Goal: Transaction & Acquisition: Purchase product/service

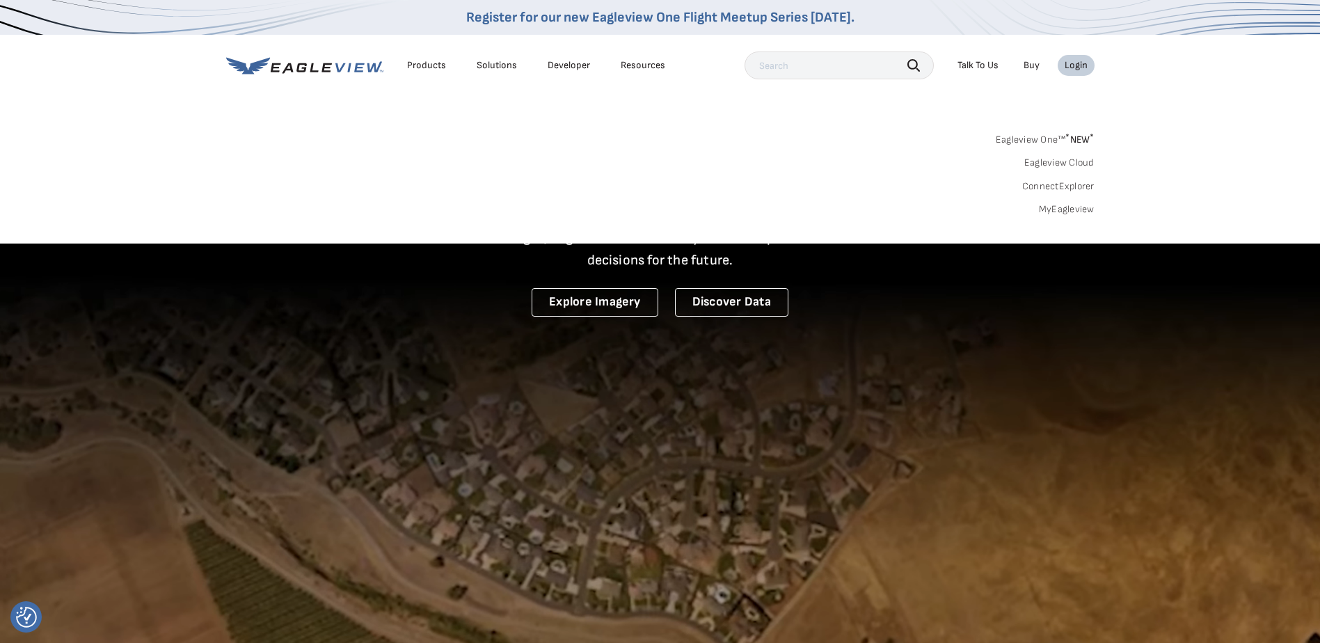
click at [1048, 210] on link "MyEagleview" at bounding box center [1067, 209] width 56 height 13
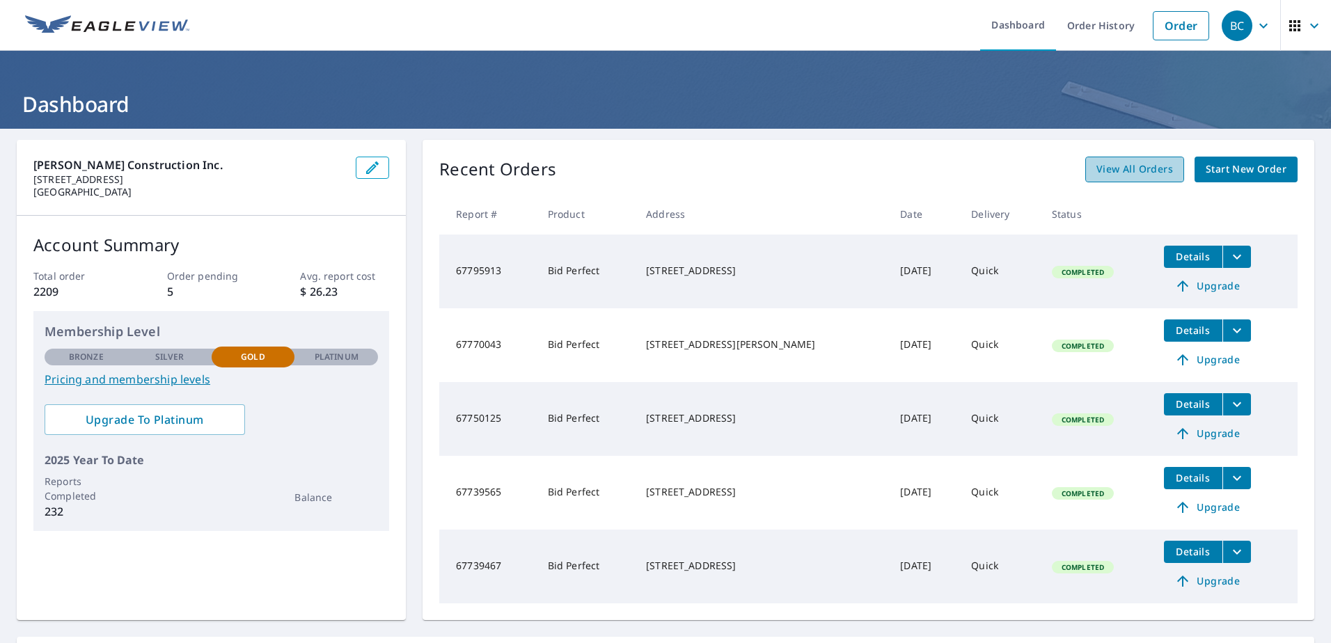
click at [1155, 171] on span "View All Orders" at bounding box center [1134, 169] width 77 height 17
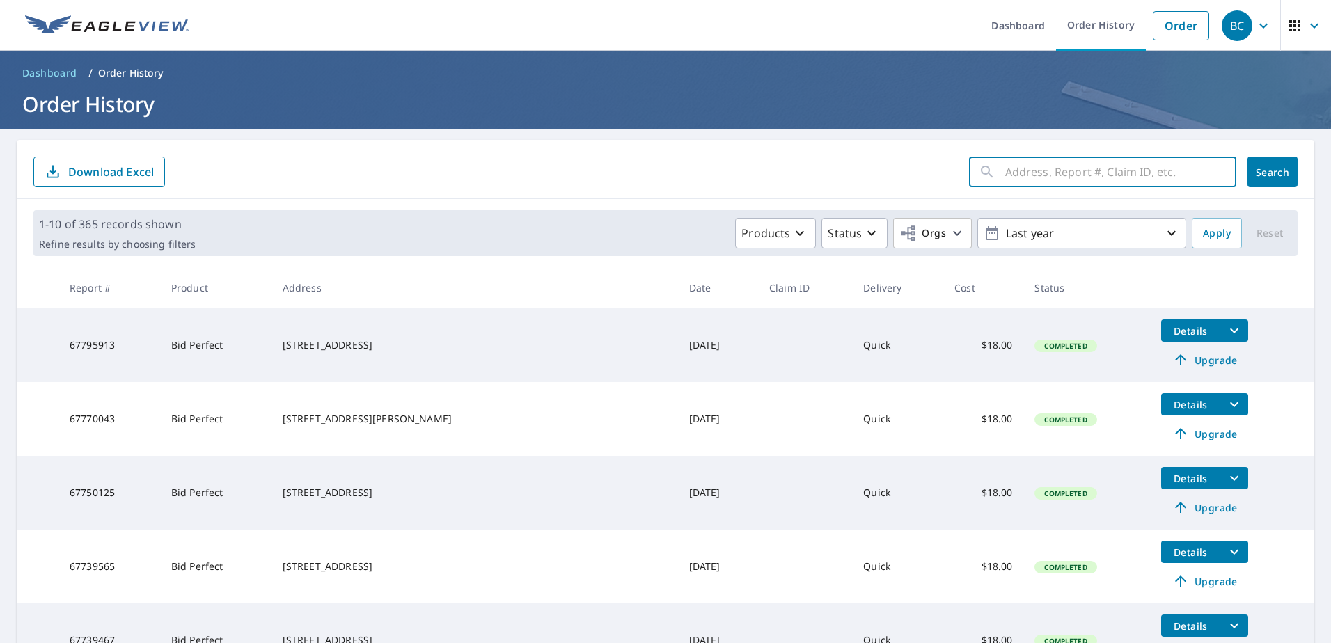
click at [1036, 167] on input "text" at bounding box center [1120, 171] width 231 height 39
type input "9782 pine"
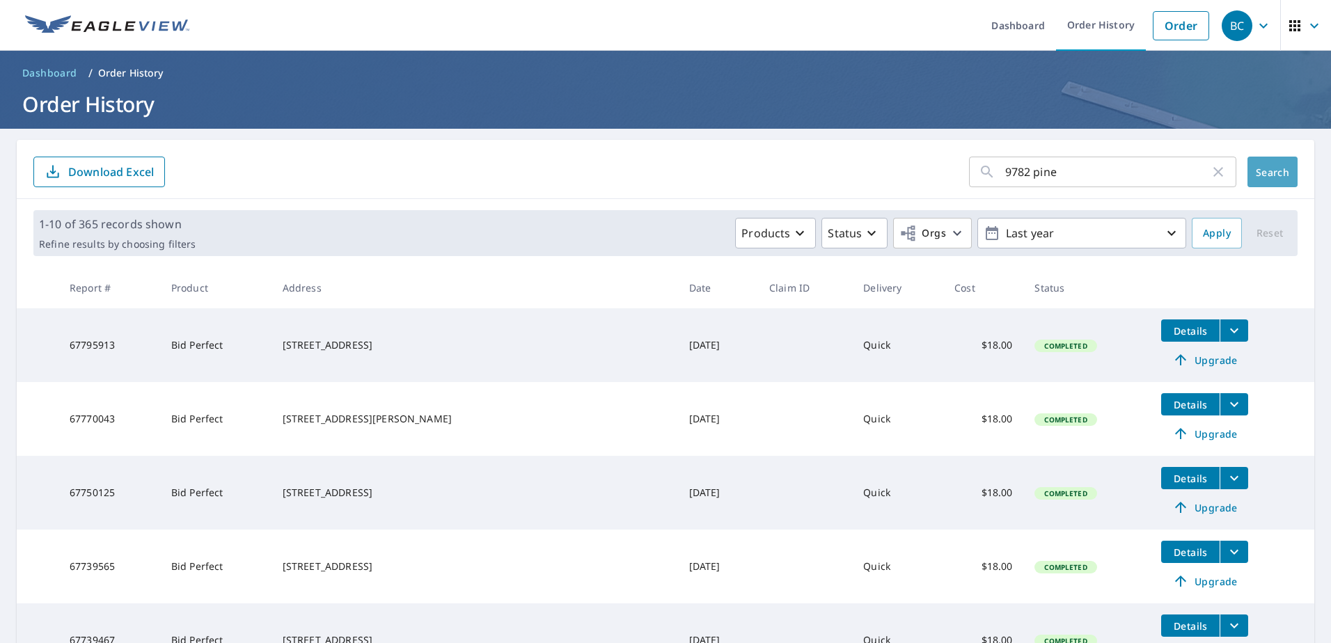
click at [1259, 174] on span "Search" at bounding box center [1273, 172] width 28 height 13
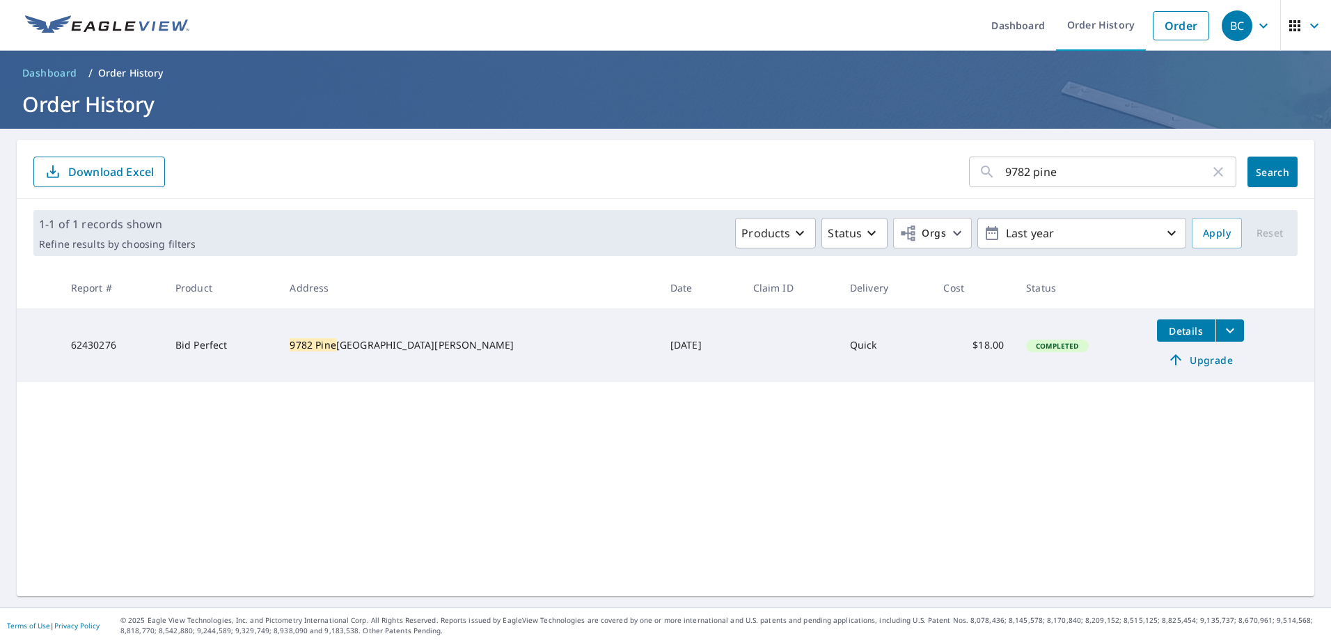
click at [1169, 337] on button "Details" at bounding box center [1186, 330] width 58 height 22
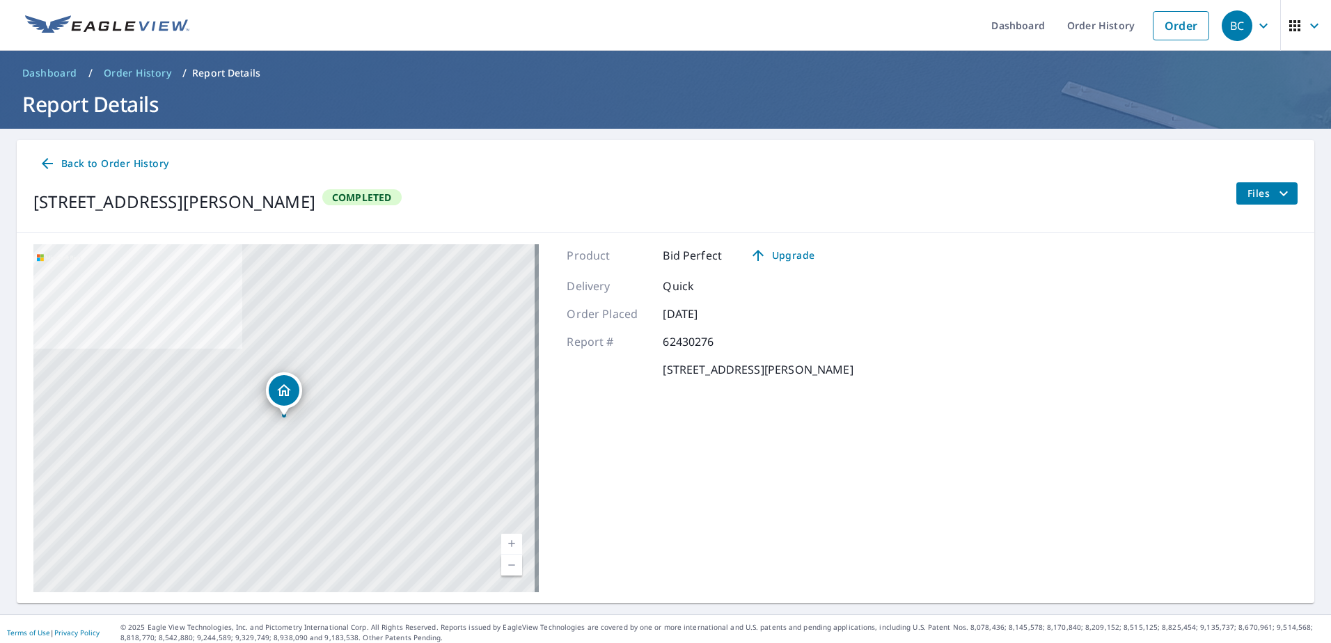
click at [278, 388] on icon "Dropped pin, building 1, Residential property, 9782 Pine St Micco, FL 32976" at bounding box center [284, 390] width 17 height 17
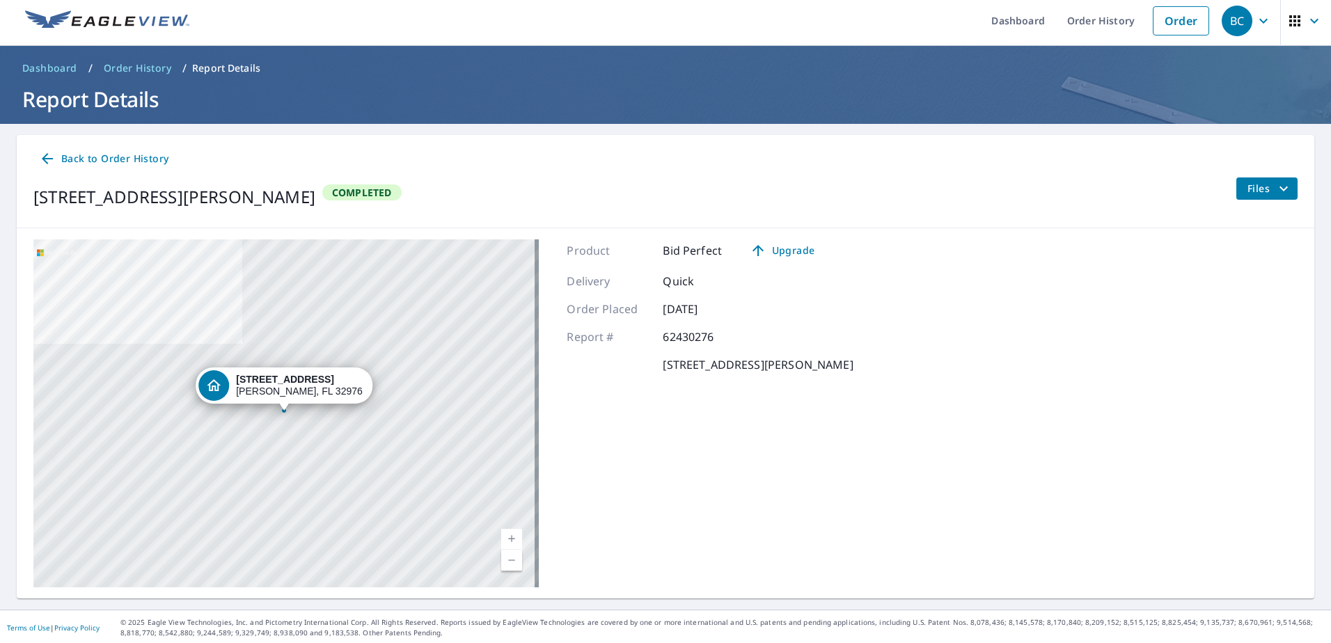
scroll to position [7, 0]
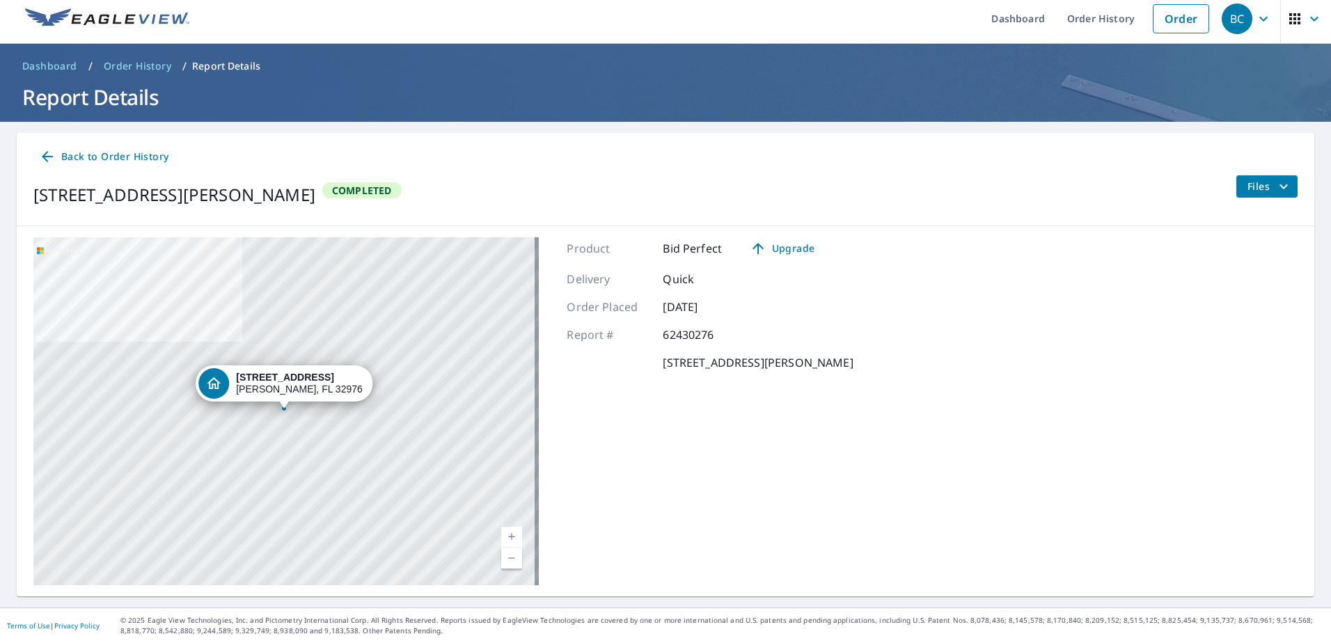
click at [112, 159] on span "Back to Order History" at bounding box center [103, 156] width 129 height 17
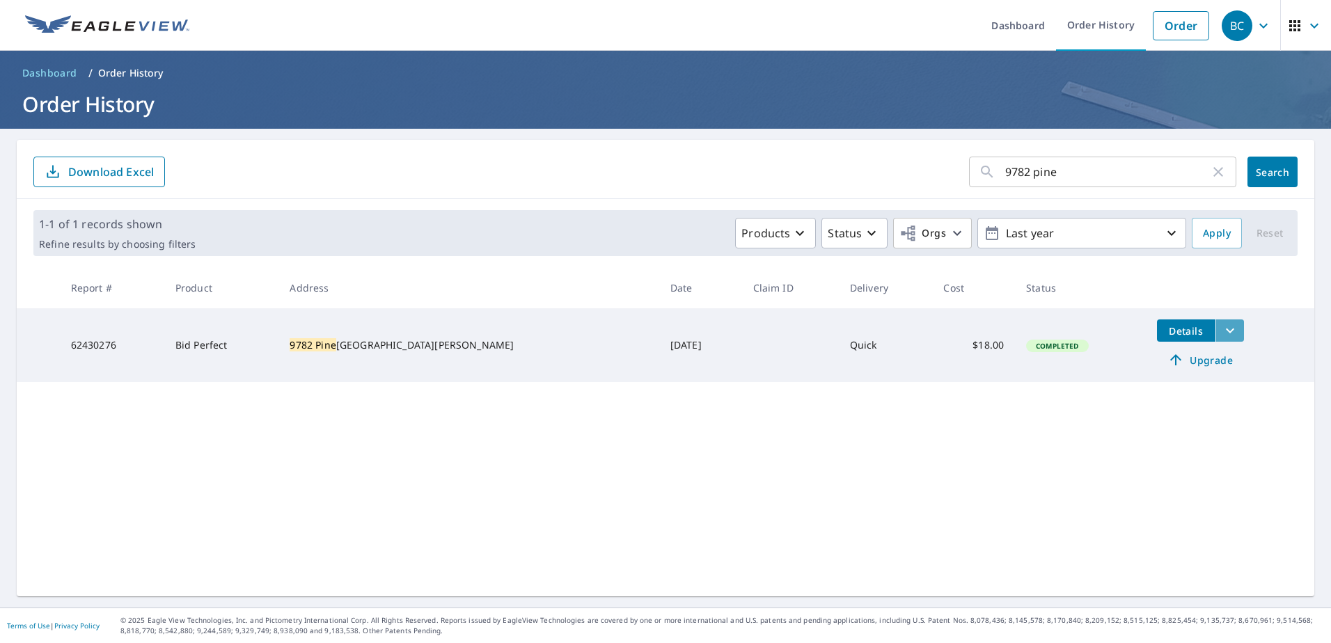
click at [1222, 334] on icon "filesDropdownBtn-62430276" at bounding box center [1230, 330] width 17 height 17
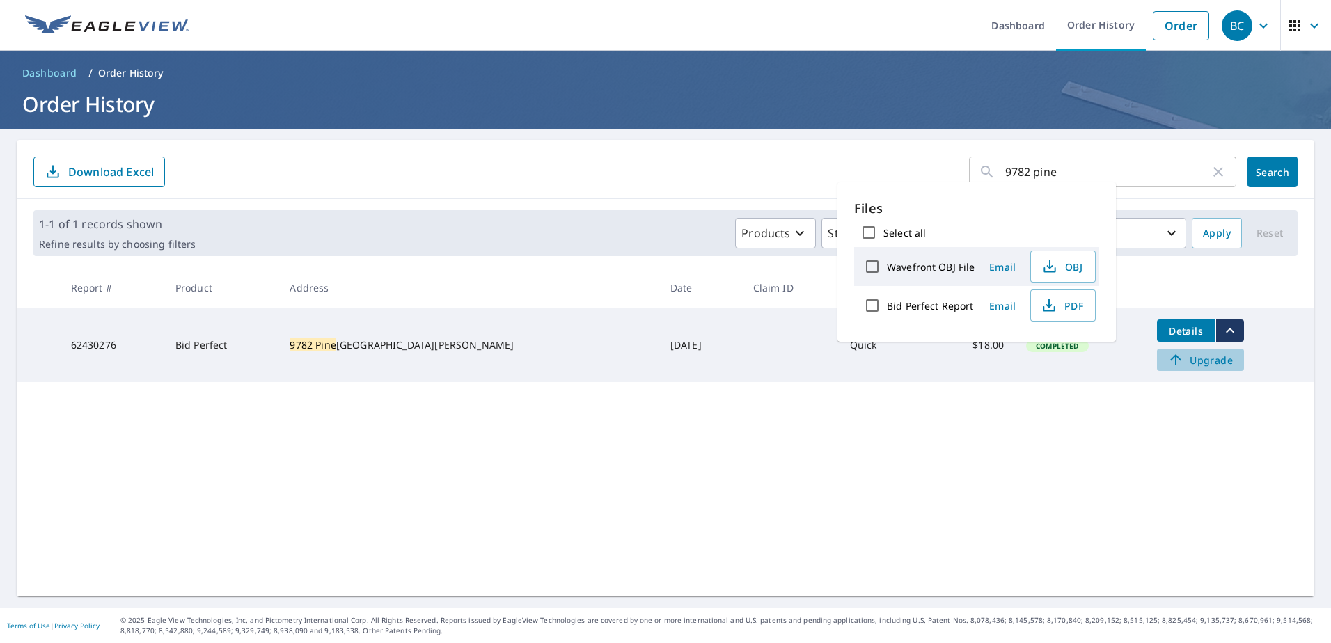
click at [1176, 358] on span "Upgrade" at bounding box center [1200, 360] width 70 height 17
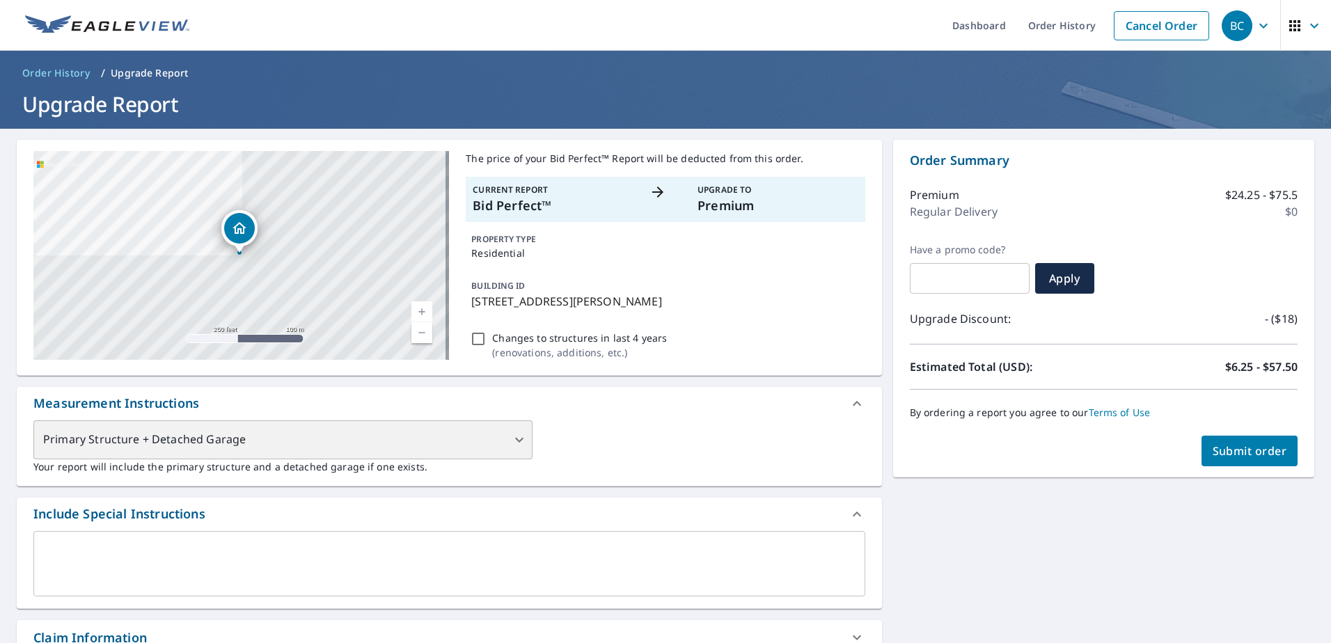
click at [514, 441] on div "Primary Structure + Detached Garage" at bounding box center [282, 439] width 499 height 39
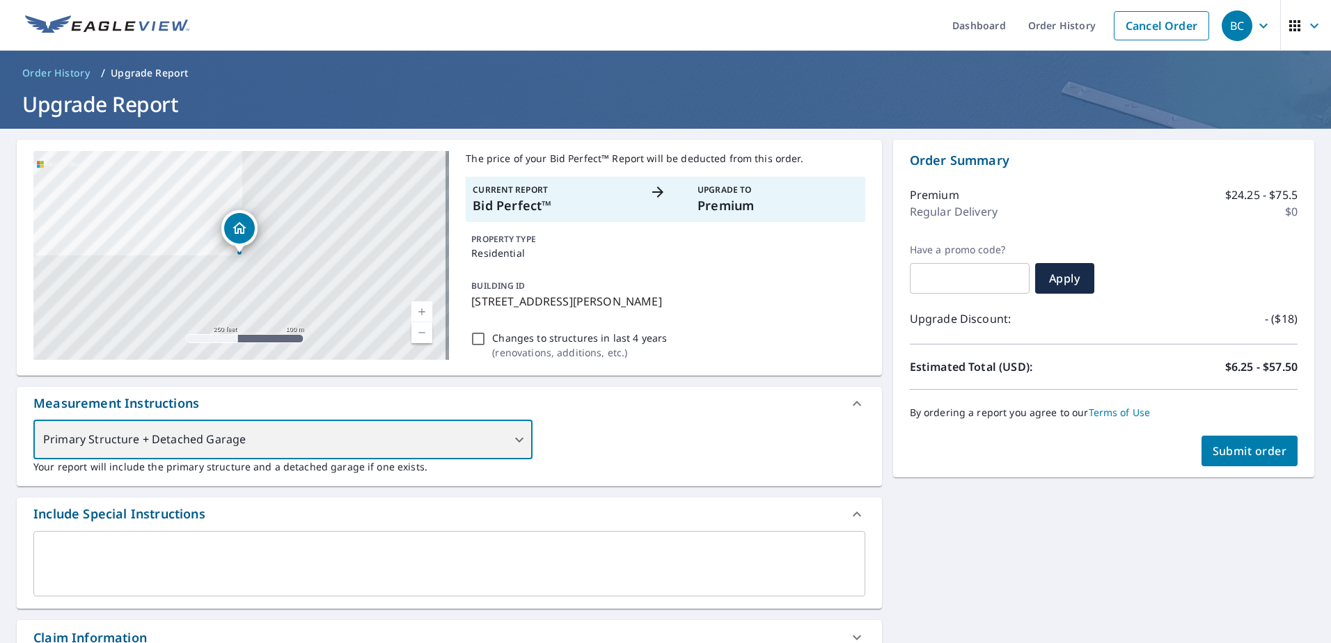
click at [478, 439] on div "Primary Structure + Detached Garage" at bounding box center [282, 439] width 499 height 39
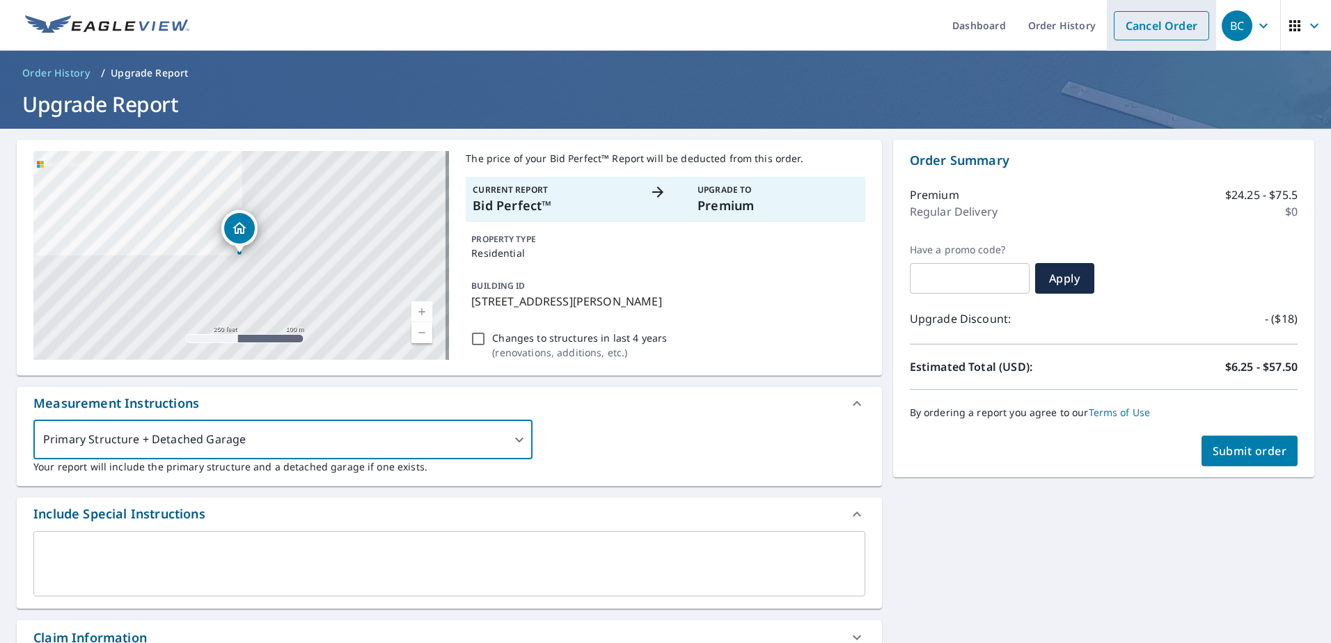
click at [1144, 31] on link "Cancel Order" at bounding box center [1161, 25] width 95 height 29
checkbox input "true"
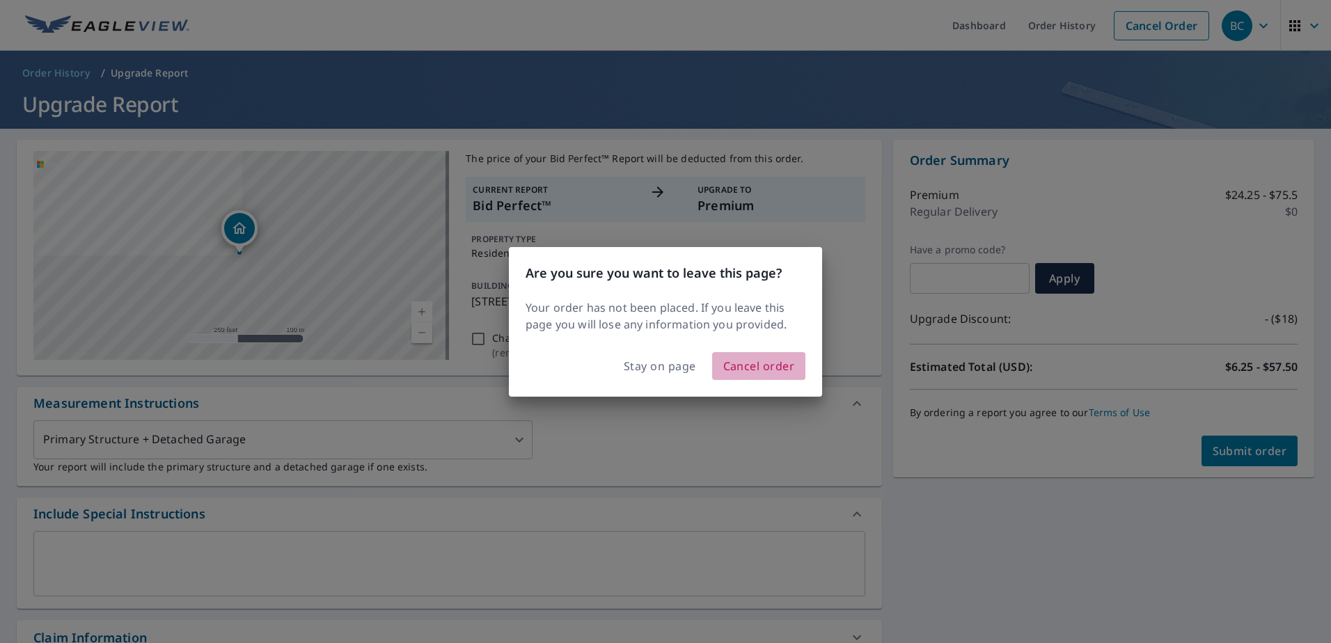
click at [759, 370] on span "Cancel order" at bounding box center [759, 365] width 72 height 19
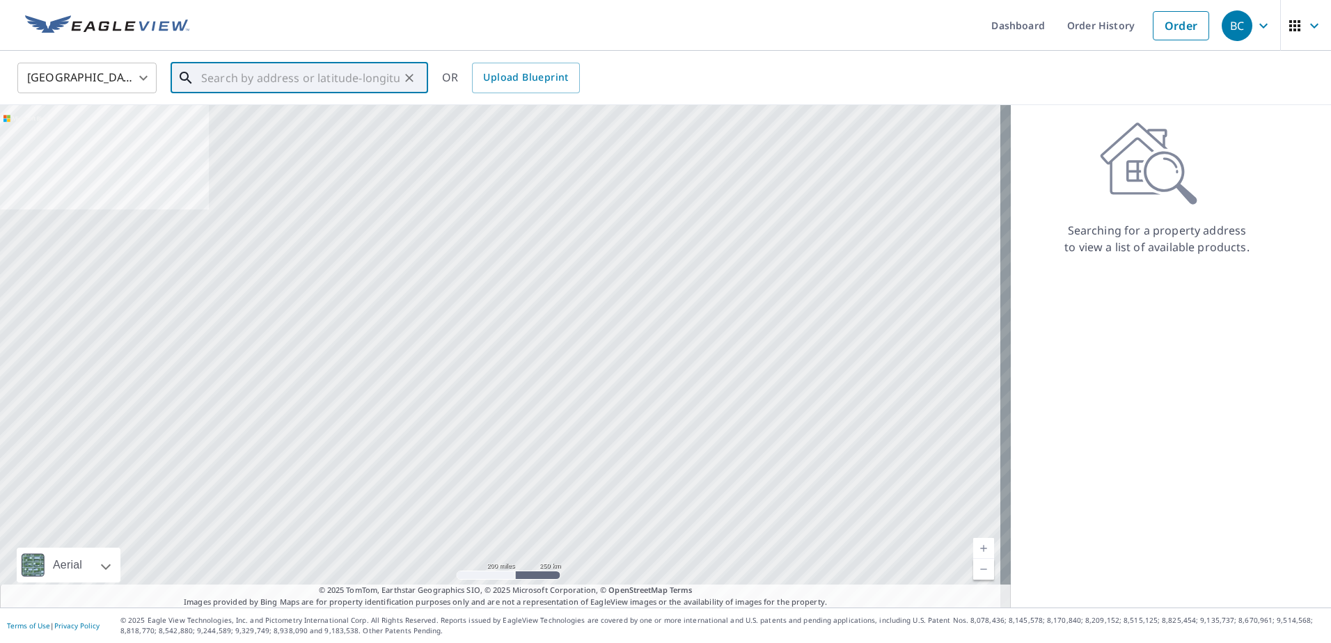
click at [214, 81] on input "text" at bounding box center [300, 77] width 198 height 39
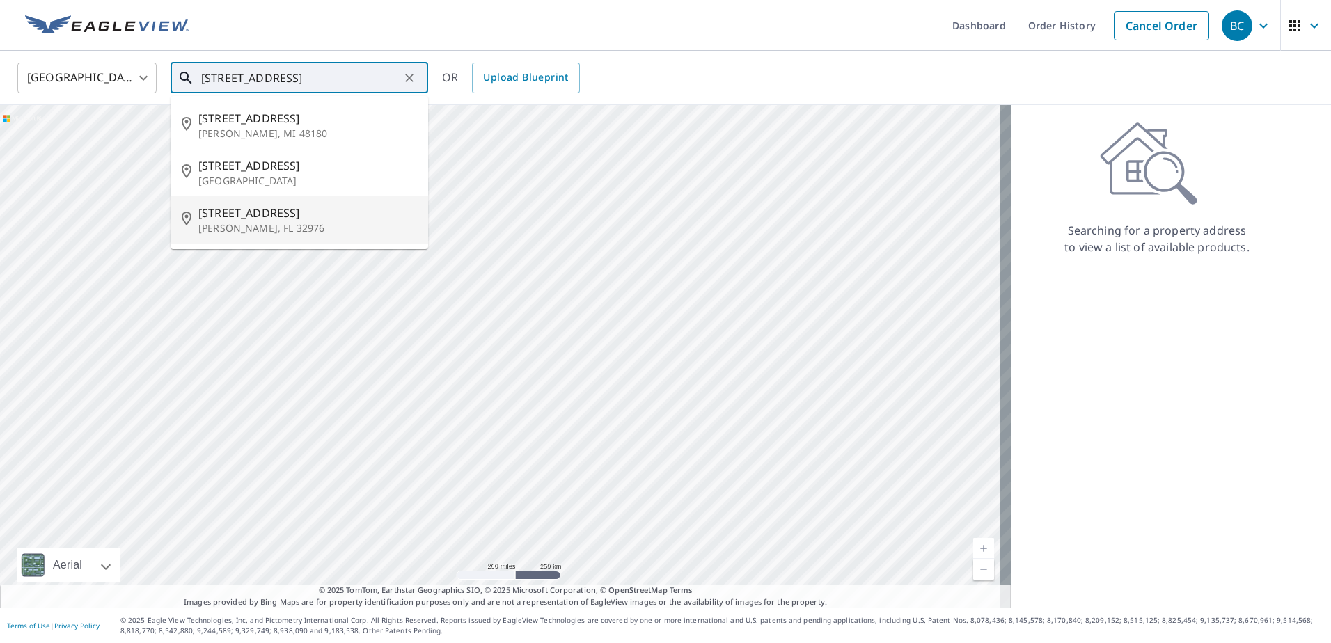
click at [233, 210] on span "9782 Pine St" at bounding box center [307, 213] width 219 height 17
type input "9782 Pine St Sebastian, FL 32976"
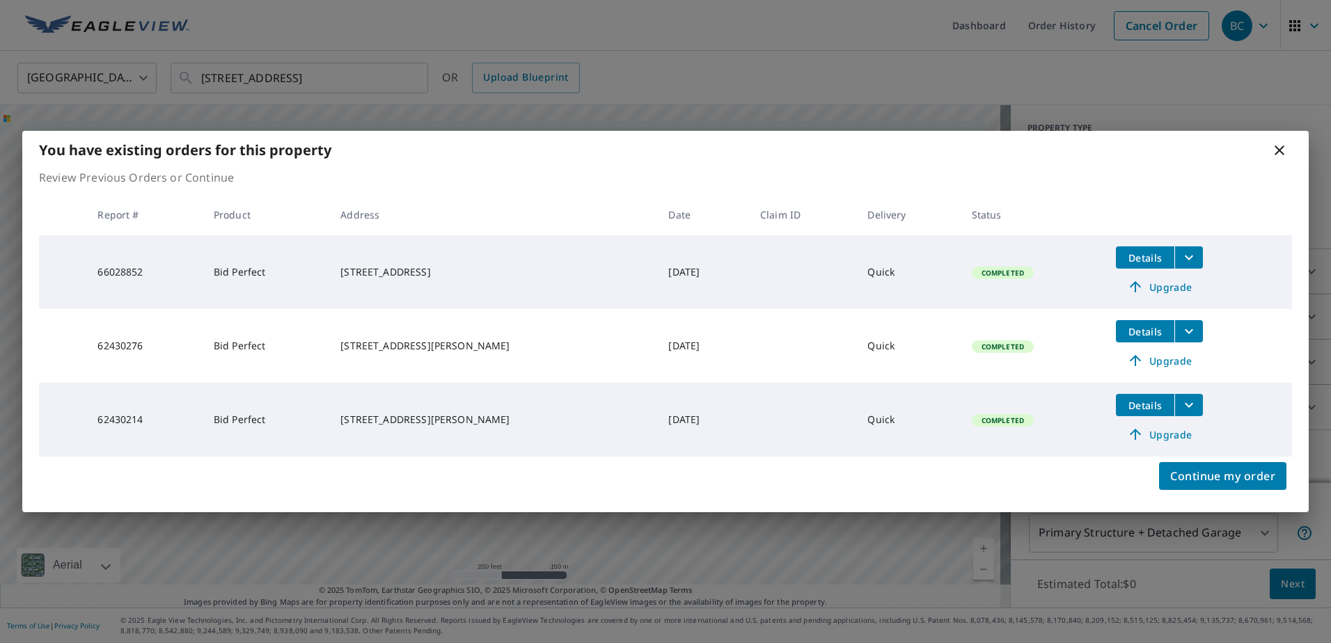
click at [974, 545] on div "You have existing orders for this property Review Previous Orders or Continue R…" at bounding box center [665, 321] width 1331 height 643
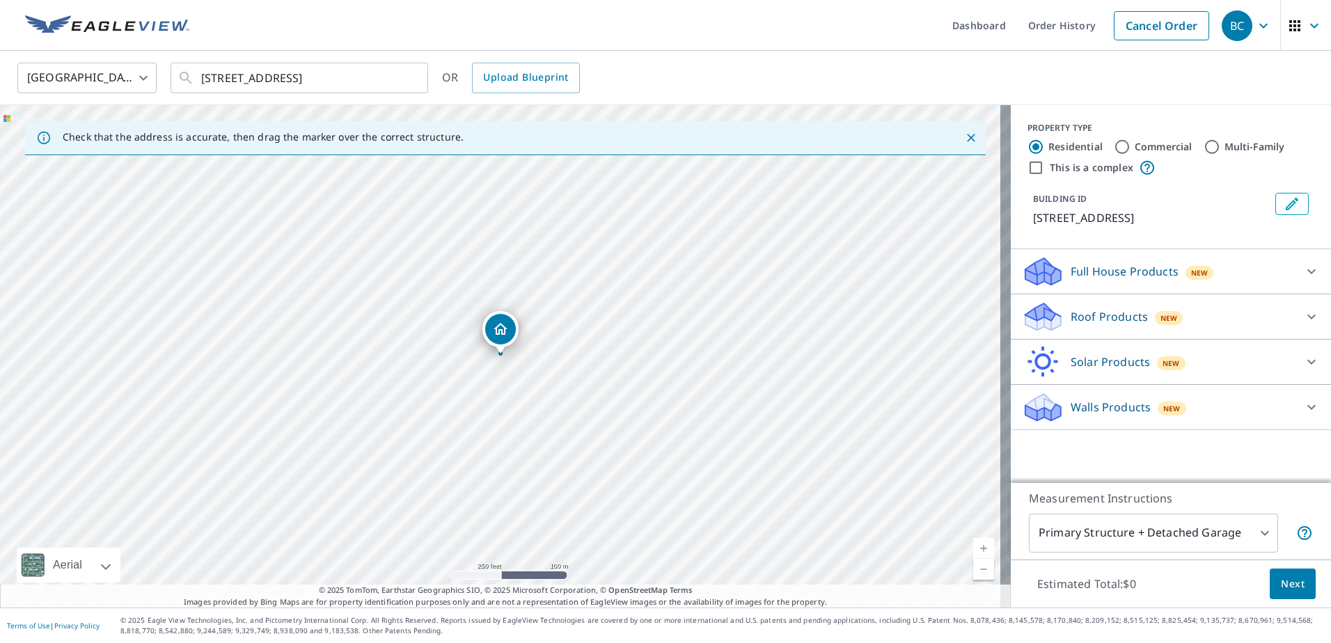
click at [973, 553] on link "Current Level 17, Zoom In" at bounding box center [983, 548] width 21 height 21
click at [973, 551] on link "Current Level 18, Zoom In" at bounding box center [983, 548] width 21 height 21
click at [973, 551] on link "Current Level 19, Zoom In" at bounding box center [983, 548] width 21 height 21
click at [973, 551] on link "Current Level 20, Zoom In Disabled" at bounding box center [983, 548] width 21 height 21
drag, startPoint x: 499, startPoint y: 329, endPoint x: 426, endPoint y: 332, distance: 73.2
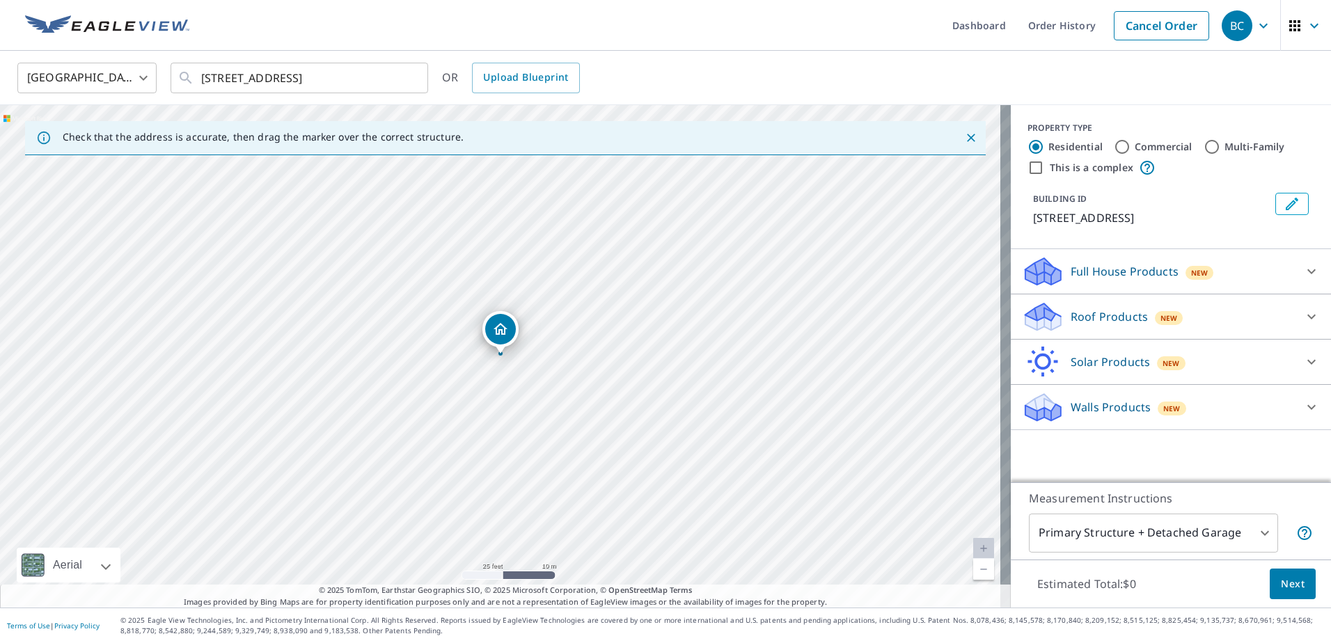
click at [1124, 323] on p "Roof Products" at bounding box center [1109, 316] width 77 height 17
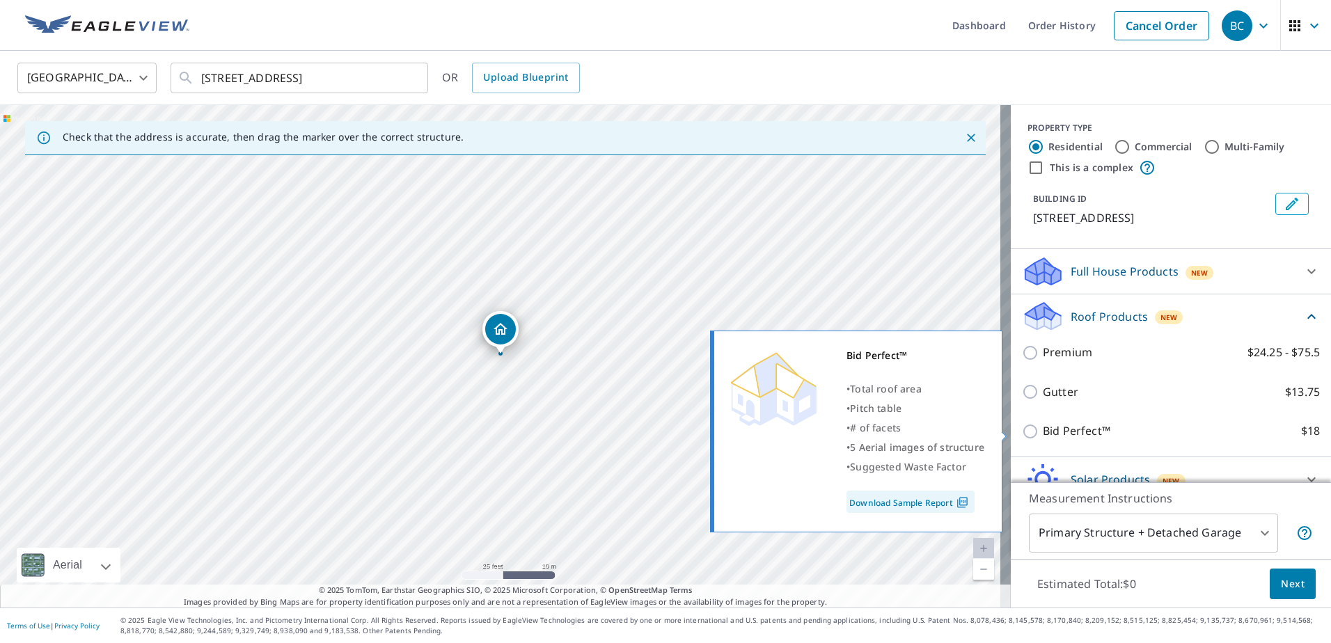
click at [1043, 436] on p "Bid Perfect™" at bounding box center [1077, 431] width 68 height 17
click at [1032, 436] on input "Bid Perfect™ $18" at bounding box center [1032, 431] width 21 height 17
checkbox input "true"
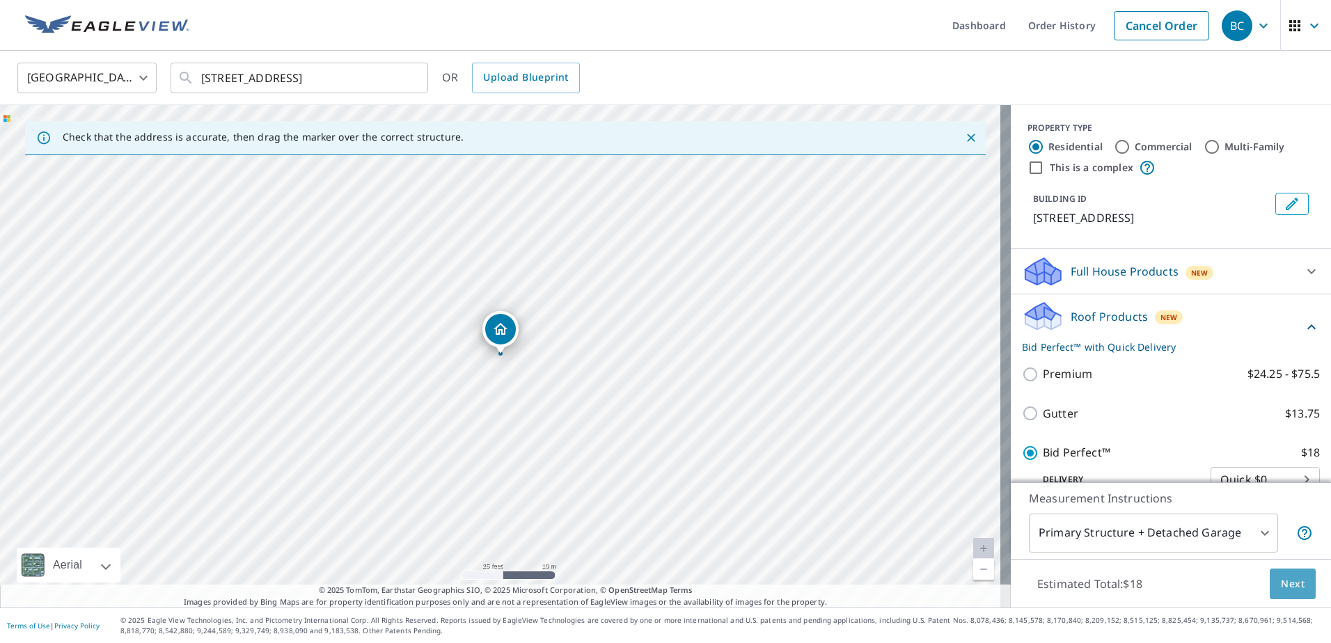
click at [1281, 581] on span "Next" at bounding box center [1293, 584] width 24 height 17
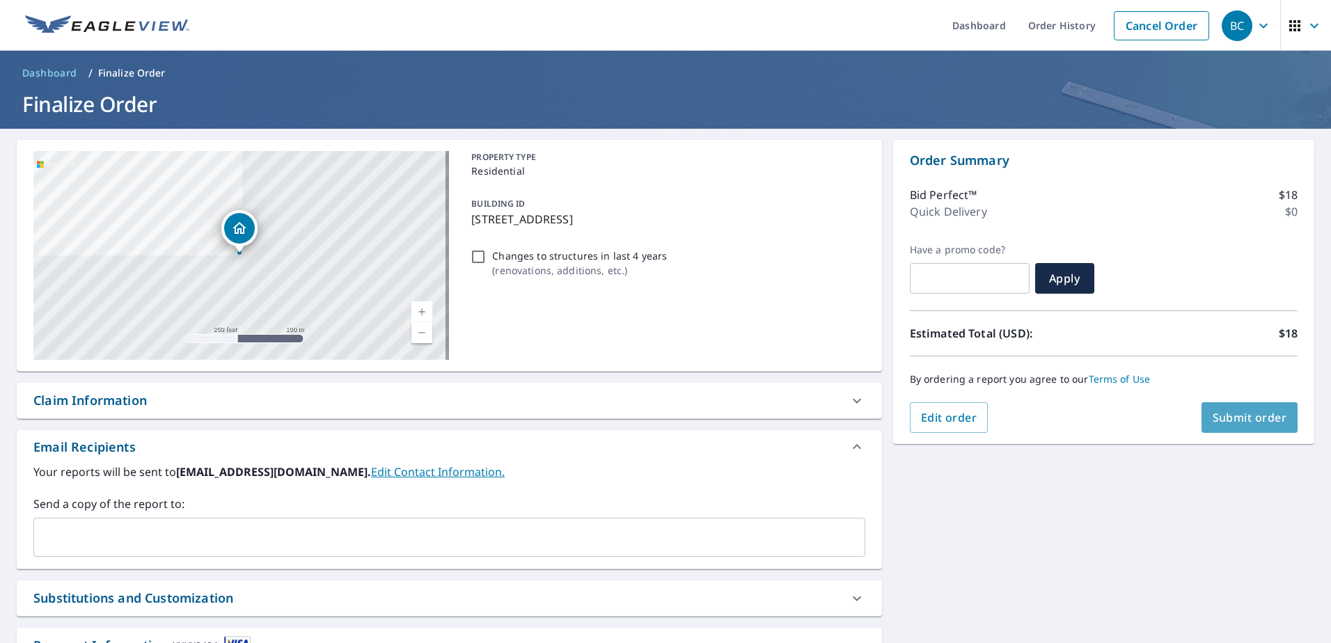
click at [1226, 424] on span "Submit order" at bounding box center [1250, 417] width 74 height 15
checkbox input "true"
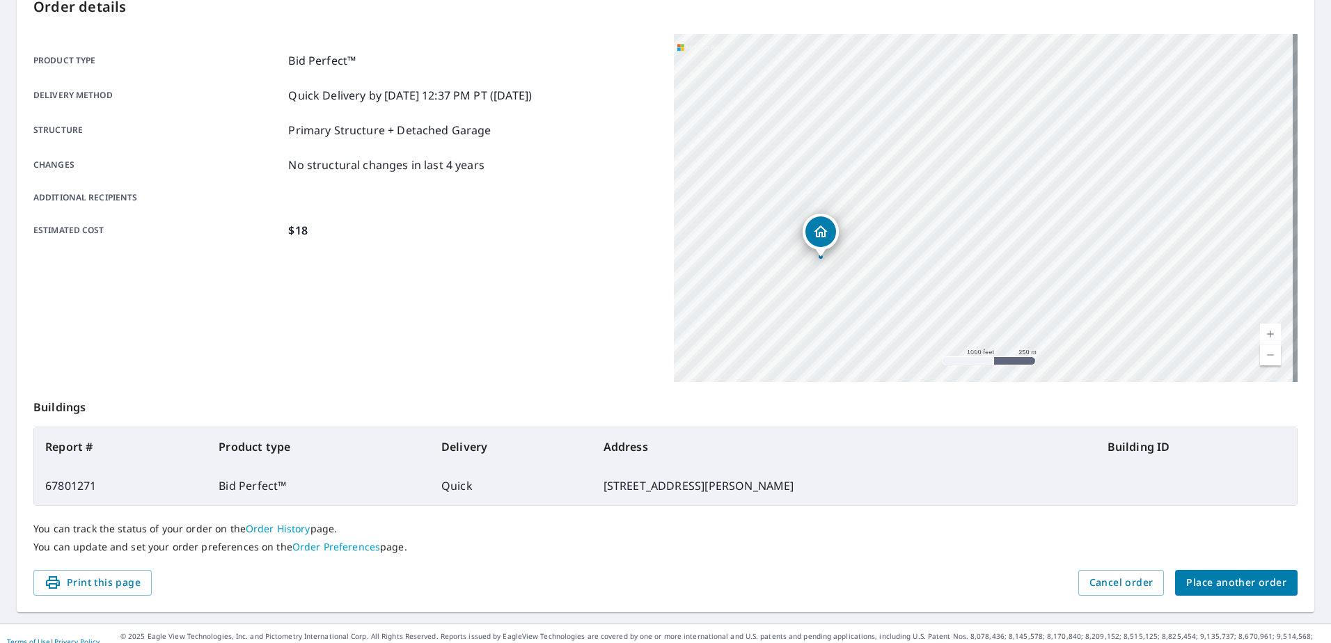
scroll to position [176, 0]
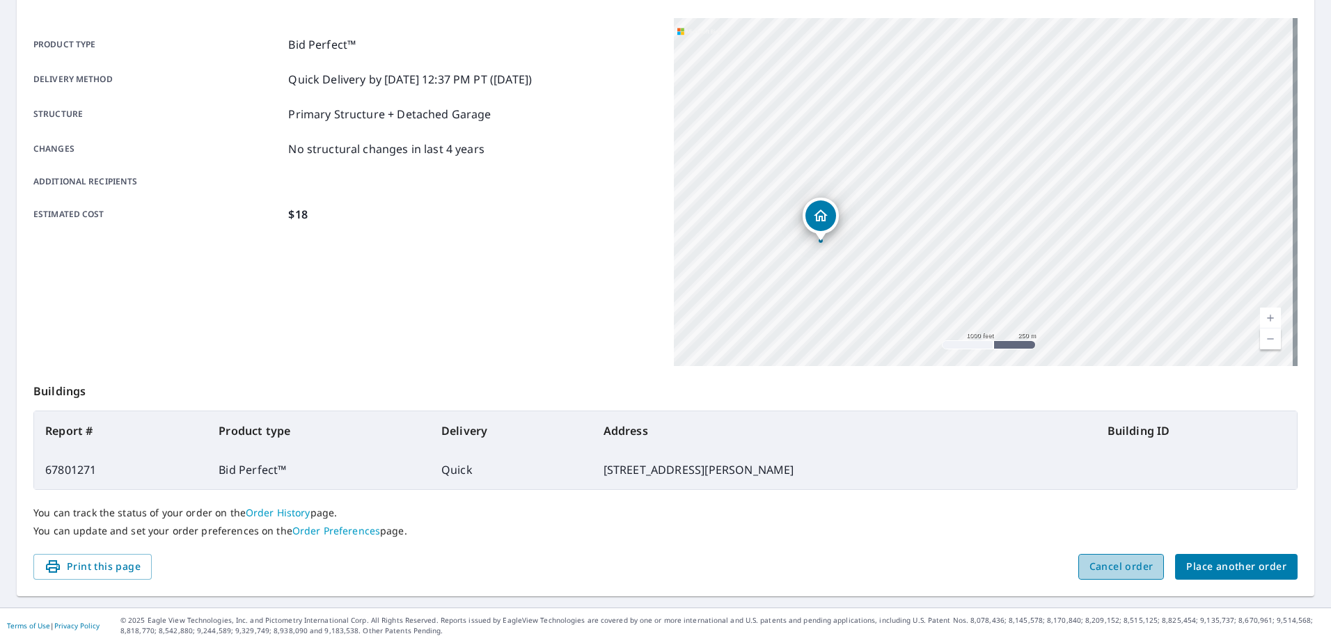
click at [1128, 569] on span "Cancel order" at bounding box center [1121, 566] width 64 height 17
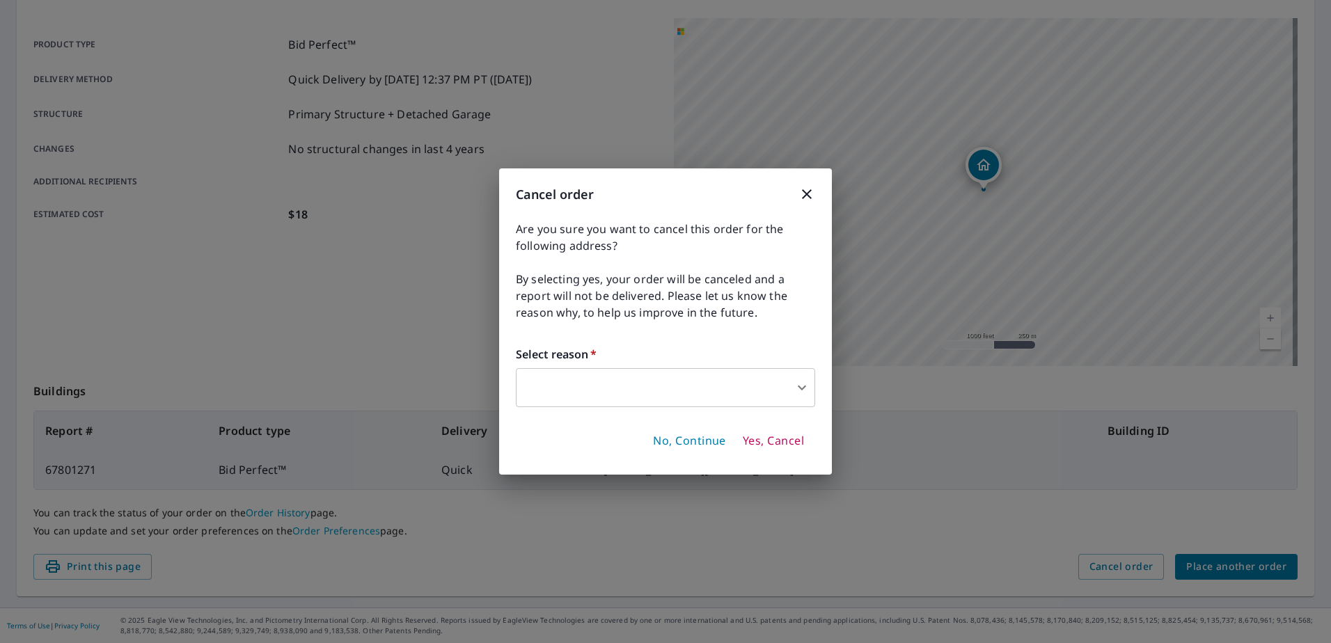
click at [686, 440] on span "No, Continue" at bounding box center [689, 441] width 73 height 15
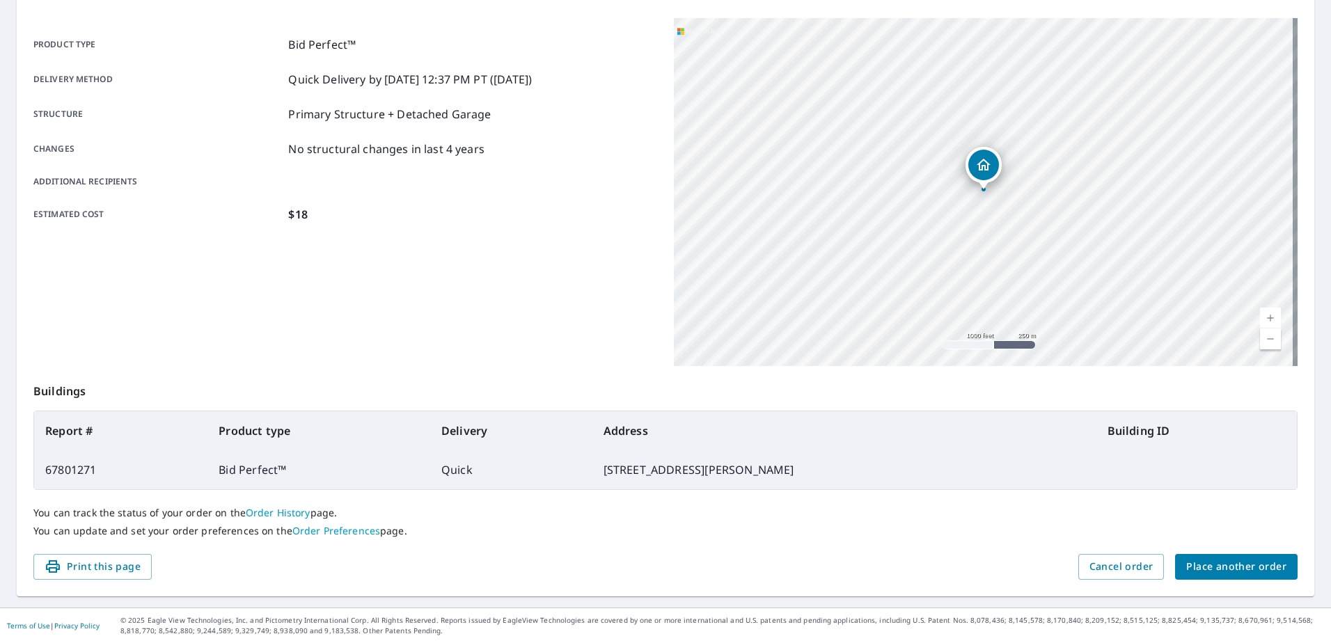
click at [1208, 568] on span "Place another order" at bounding box center [1236, 566] width 100 height 17
